Goal: Transaction & Acquisition: Purchase product/service

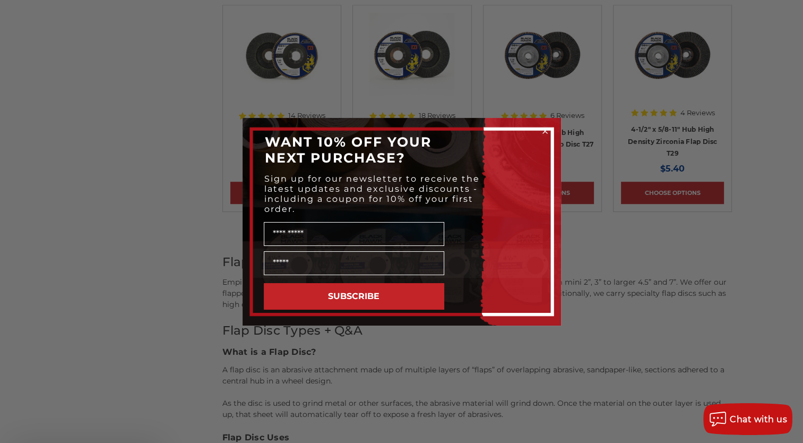
scroll to position [690, 0]
click at [547, 130] on circle "Close dialog" at bounding box center [545, 131] width 10 height 10
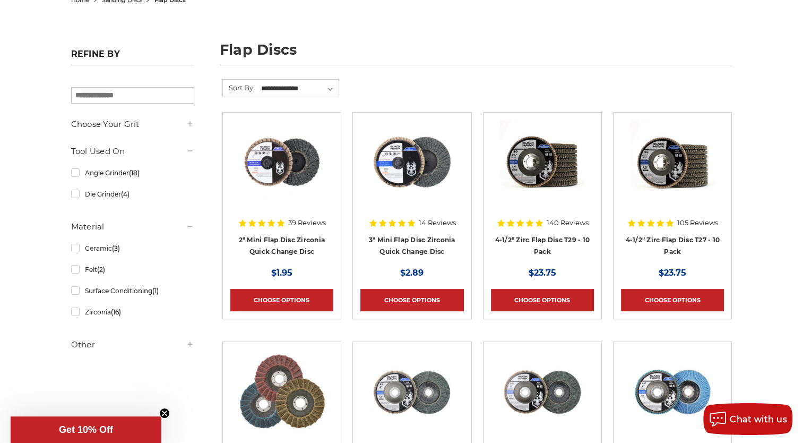
scroll to position [0, 0]
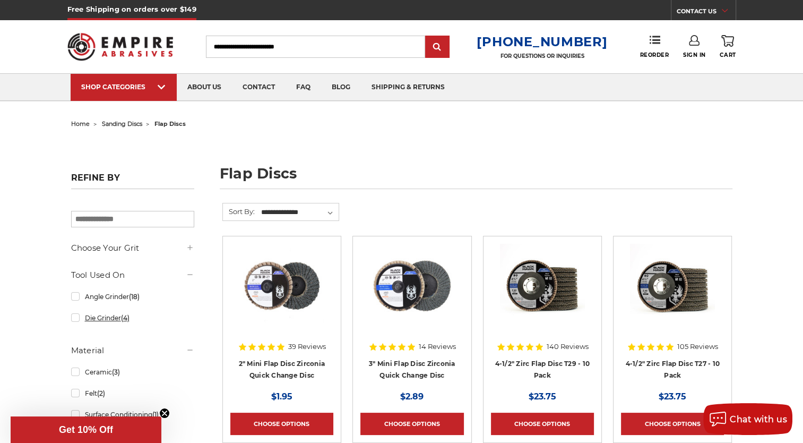
click at [126, 315] on span "(4)" at bounding box center [125, 318] width 8 height 8
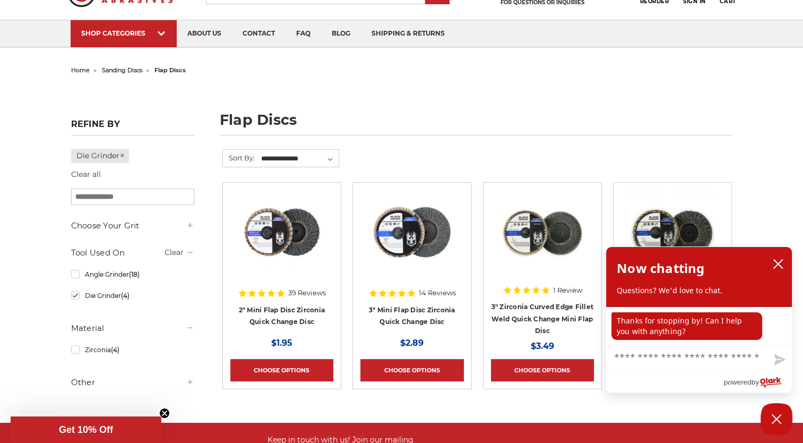
scroll to position [53, 0]
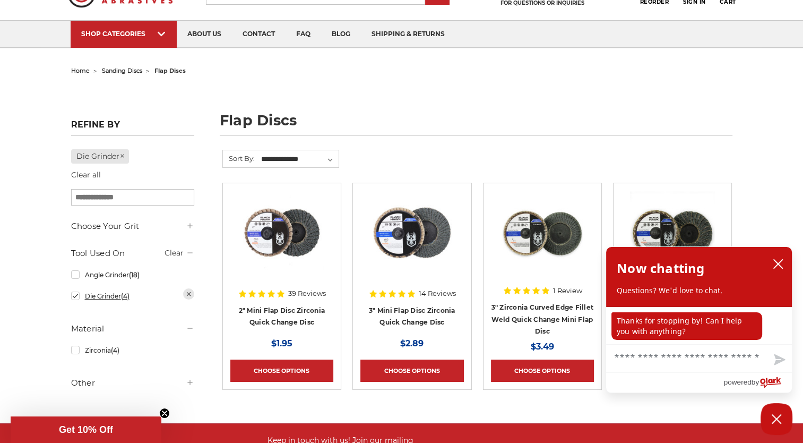
click at [92, 298] on link "Die Grinder (4)" at bounding box center [132, 296] width 123 height 19
click at [87, 276] on div at bounding box center [132, 307] width 123 height 175
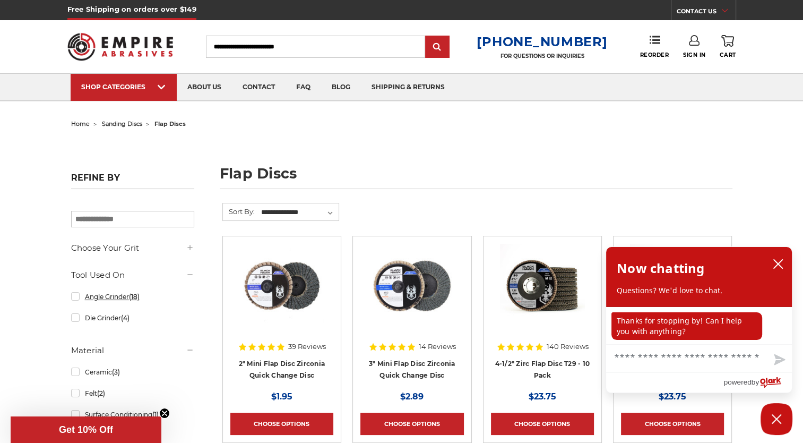
click at [84, 298] on link "Angle Grinder (18)" at bounding box center [132, 296] width 123 height 19
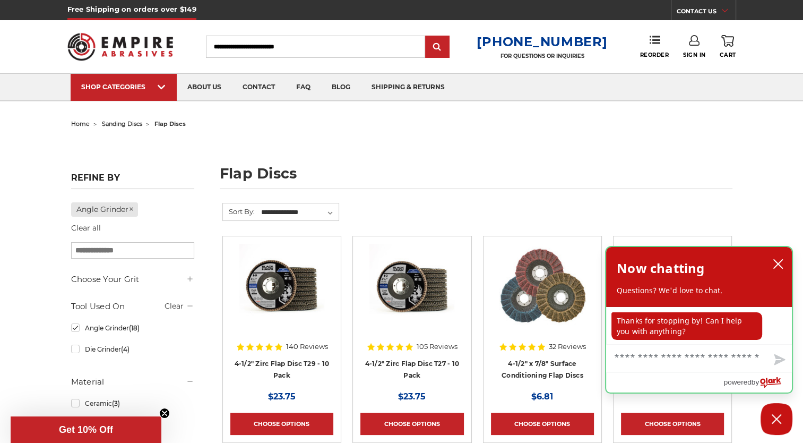
click at [777, 255] on div "Now chatting Questions? We'd love to chat." at bounding box center [699, 277] width 186 height 60
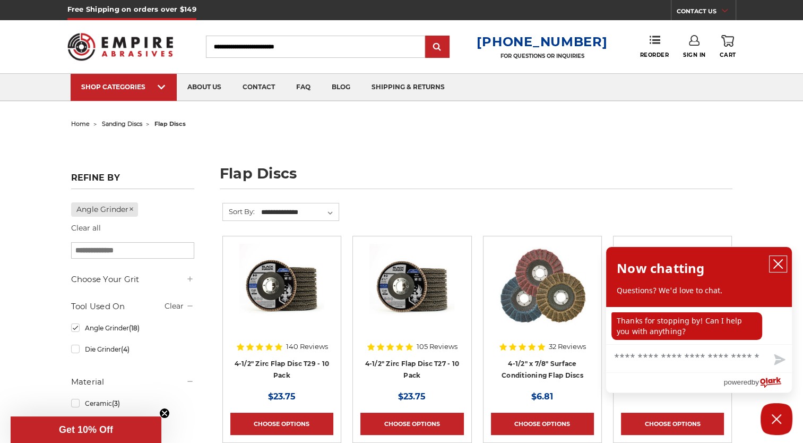
click at [772, 259] on button "close chatbox" at bounding box center [778, 264] width 17 height 16
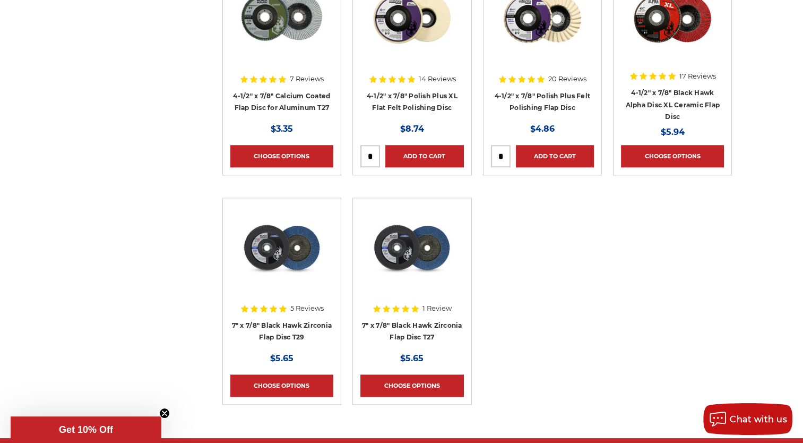
scroll to position [690, 0]
